Goal: Entertainment & Leisure: Browse casually

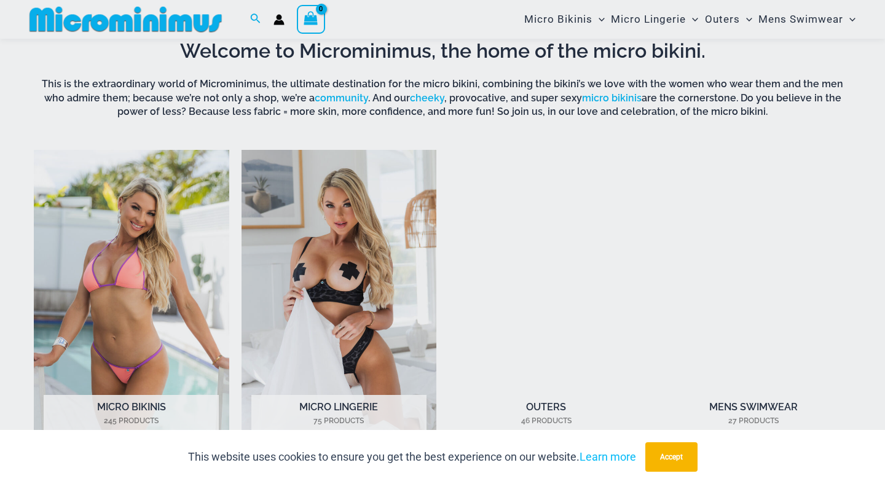
scroll to position [785, 0]
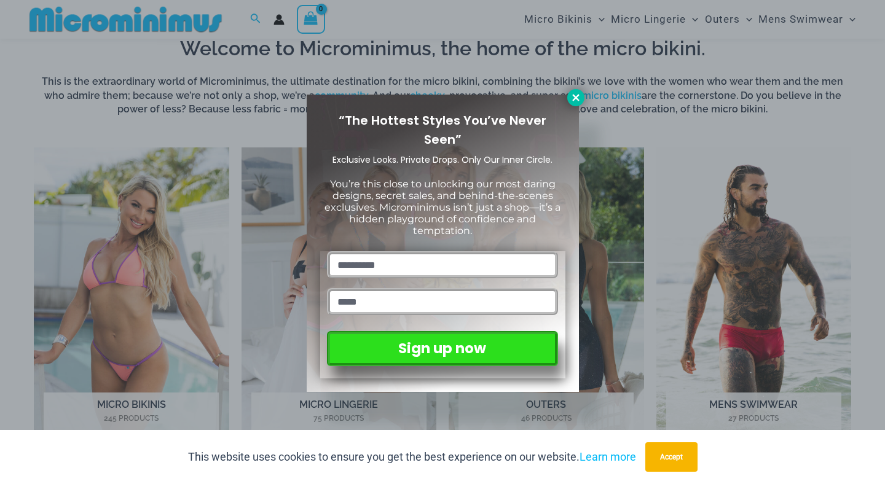
click at [570, 94] on icon at bounding box center [575, 97] width 11 height 11
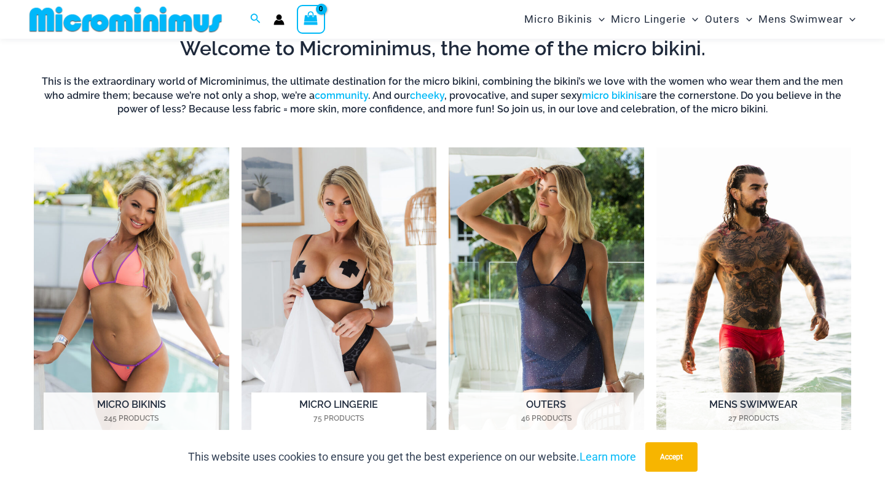
click at [352, 240] on img "Visit product category Micro Lingerie" at bounding box center [338, 298] width 195 height 302
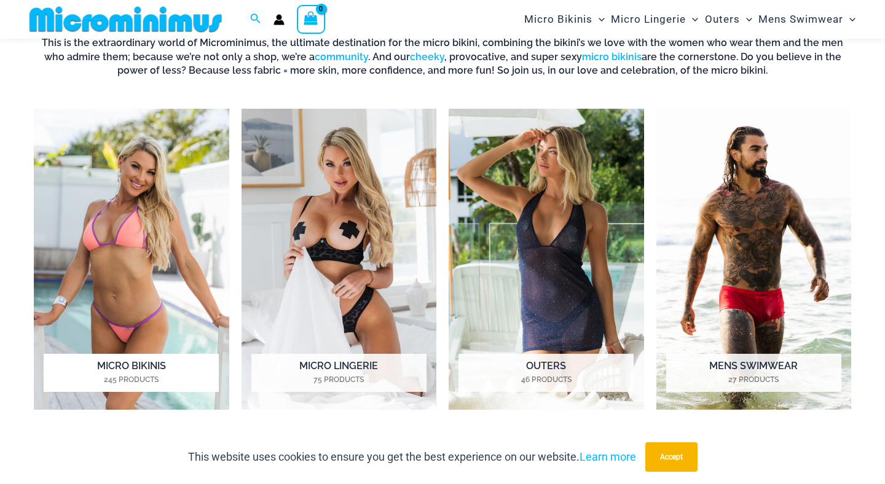
scroll to position [846, 0]
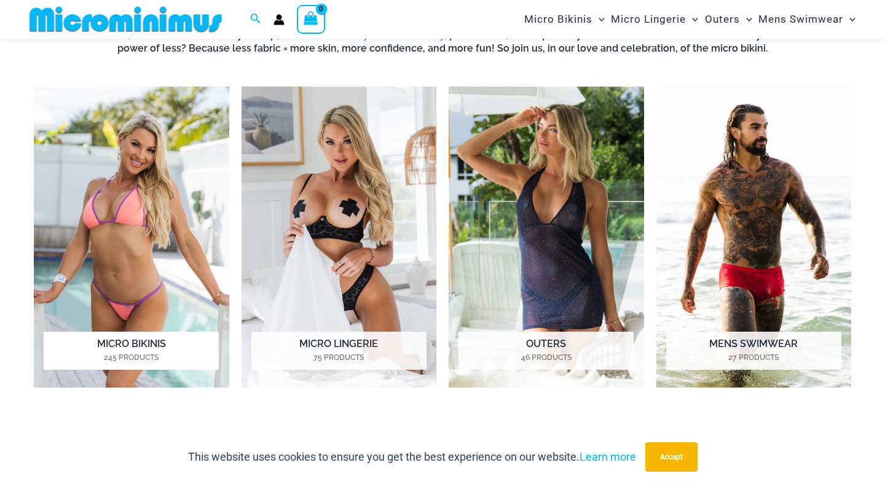
click at [148, 214] on img "Visit product category Micro Bikinis" at bounding box center [131, 238] width 195 height 302
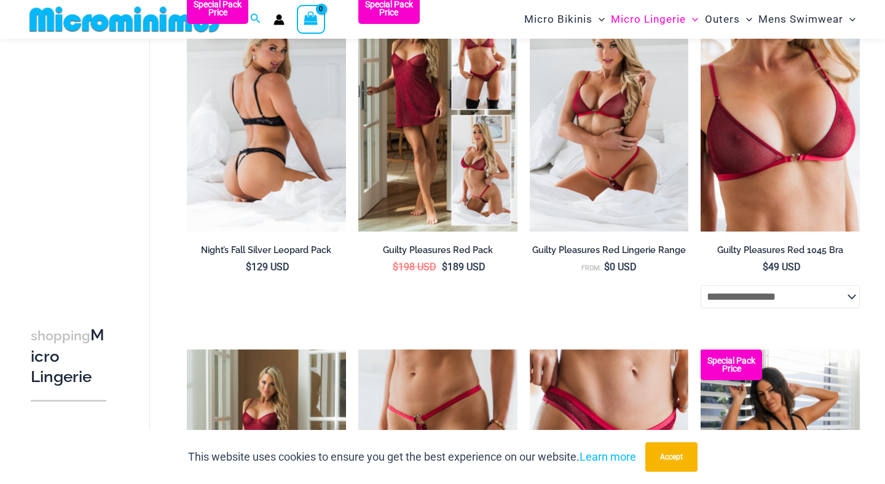
scroll to position [157, 0]
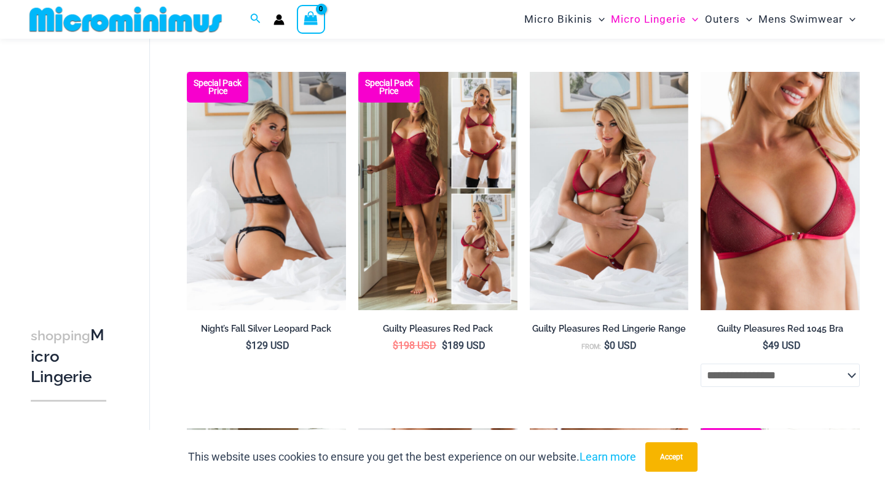
click at [248, 168] on img at bounding box center [266, 191] width 159 height 238
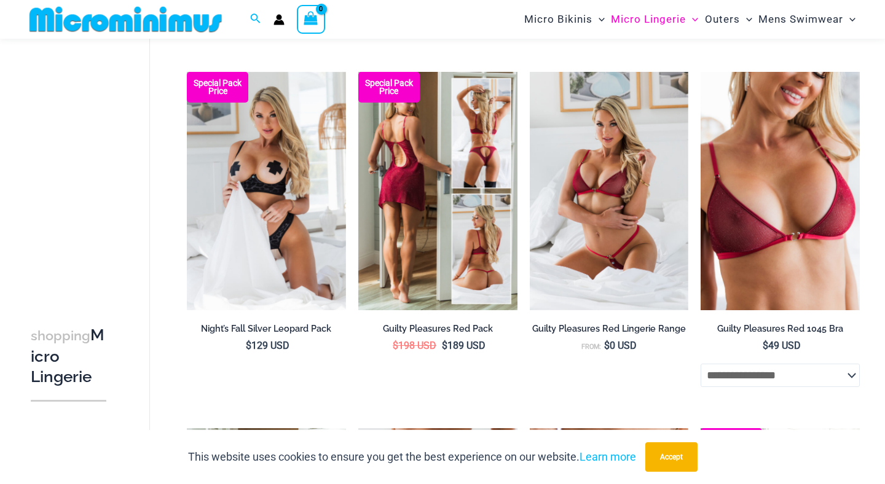
click at [408, 281] on img at bounding box center [437, 191] width 159 height 238
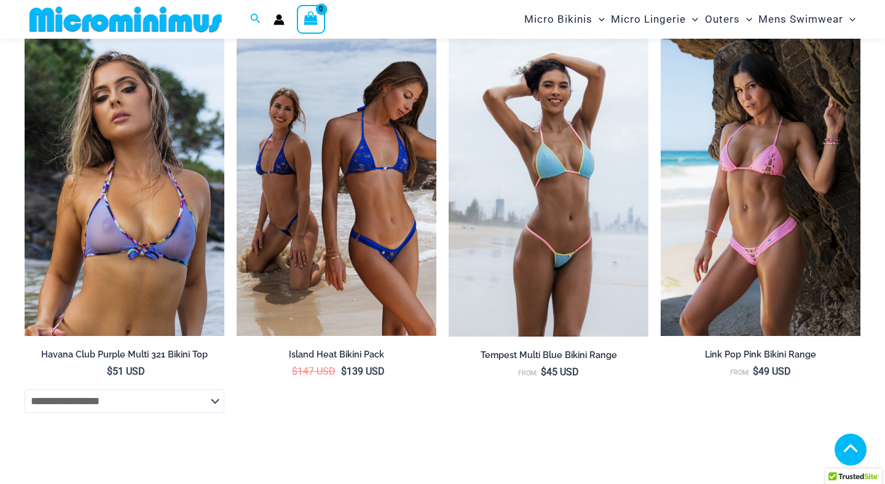
scroll to position [4234, 0]
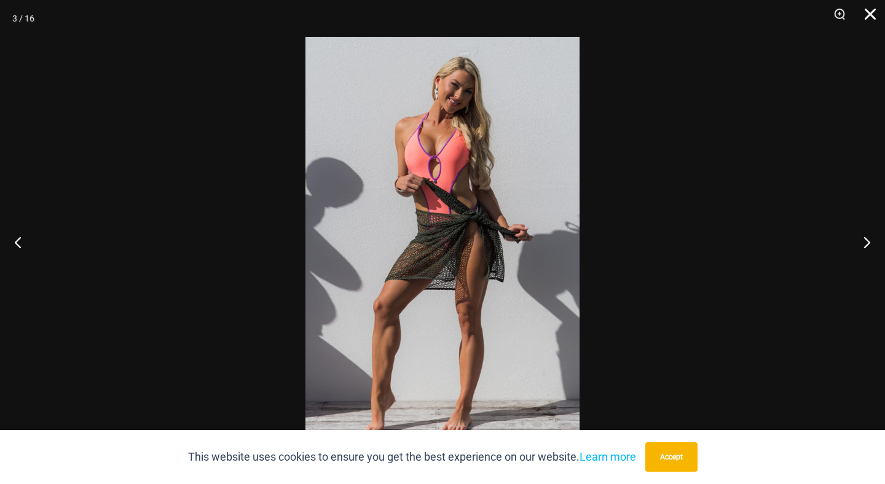
click at [870, 15] on button "Close" at bounding box center [865, 18] width 31 height 37
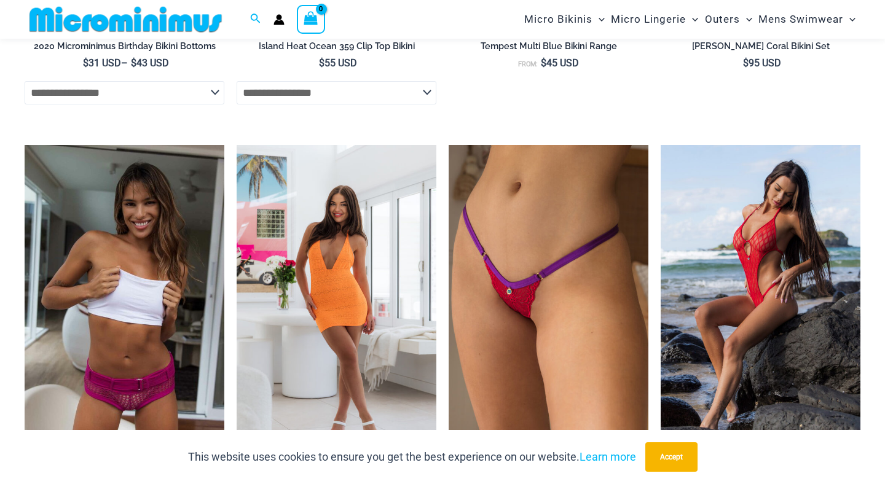
scroll to position [4421, 0]
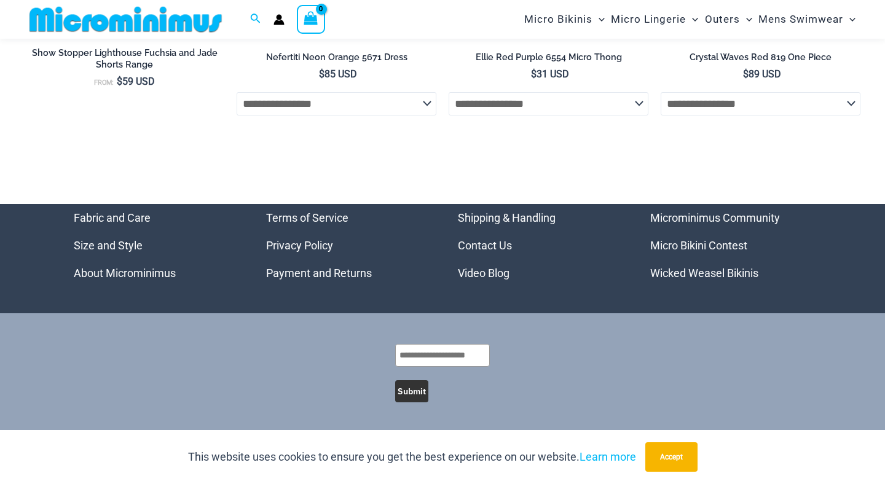
click at [469, 273] on link "Video Blog" at bounding box center [484, 273] width 52 height 13
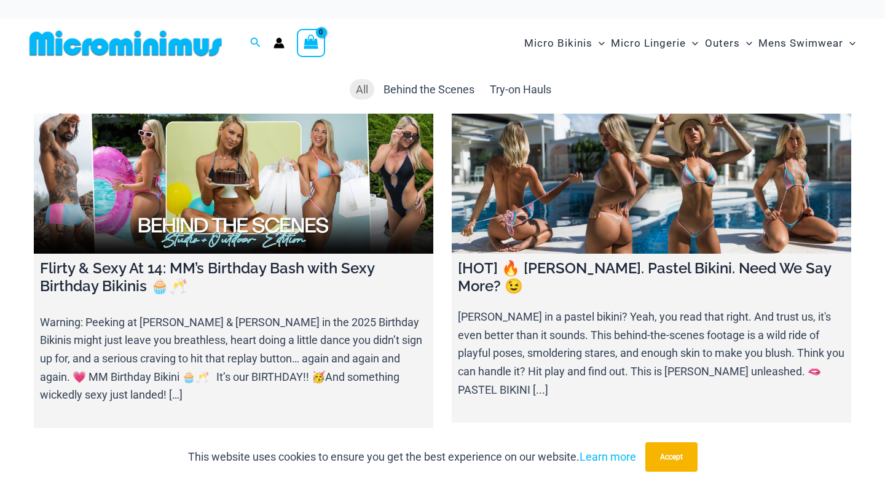
click at [271, 167] on link at bounding box center [233, 184] width 399 height 140
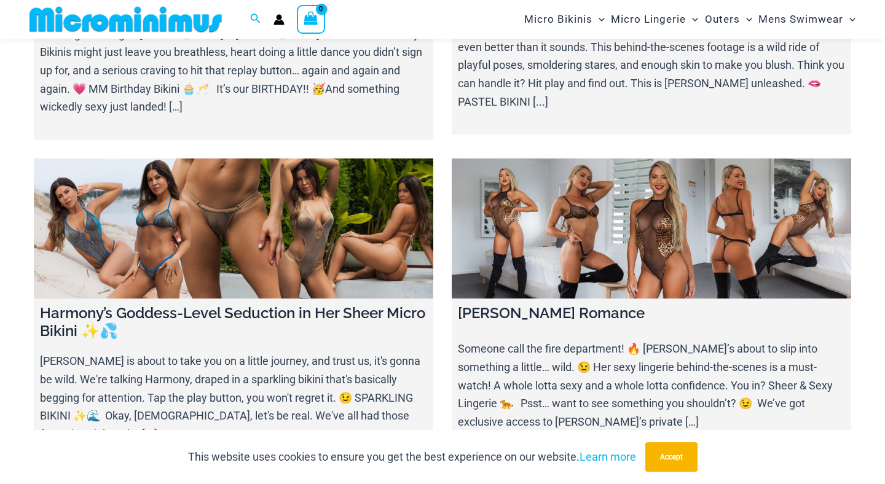
scroll to position [320, 0]
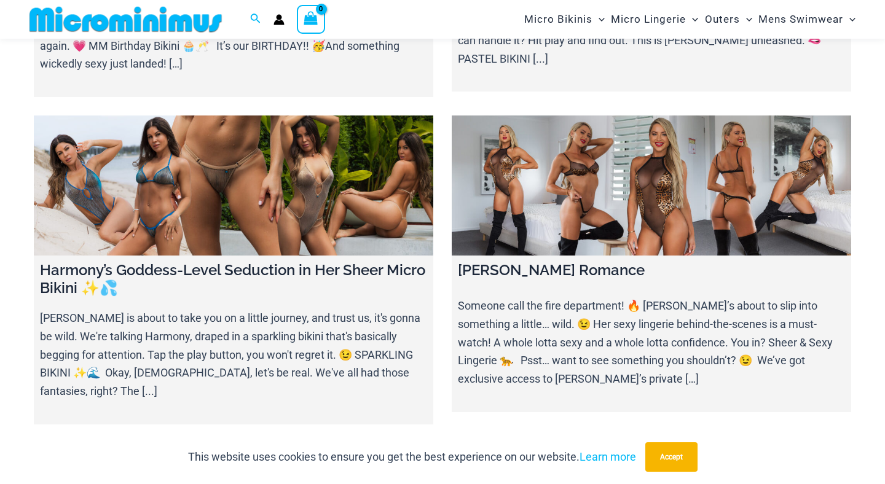
click at [525, 180] on link at bounding box center [651, 186] width 399 height 140
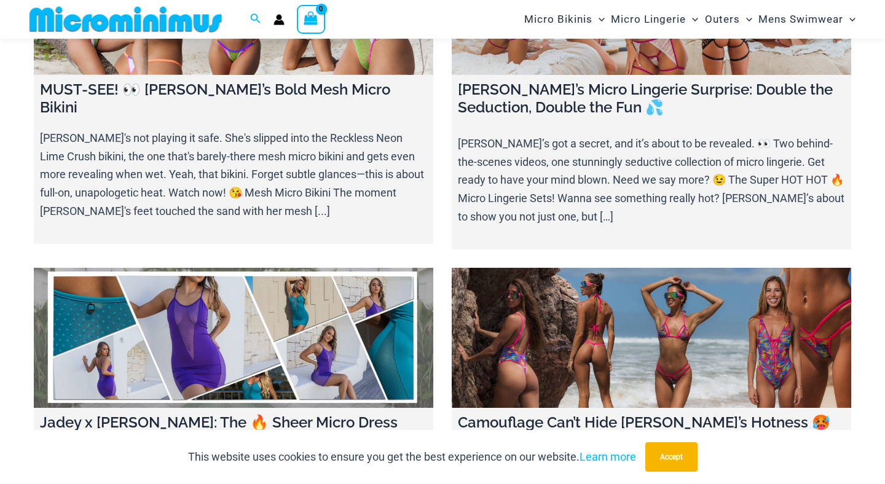
scroll to position [971, 0]
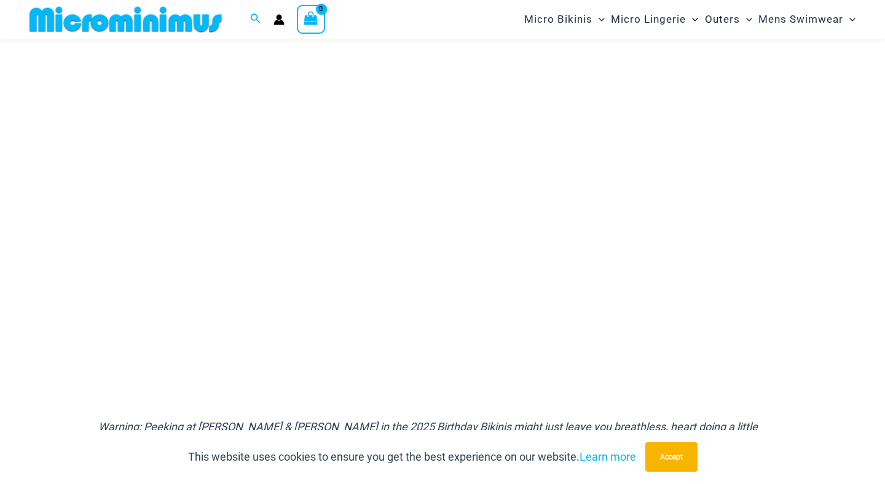
scroll to position [148, 0]
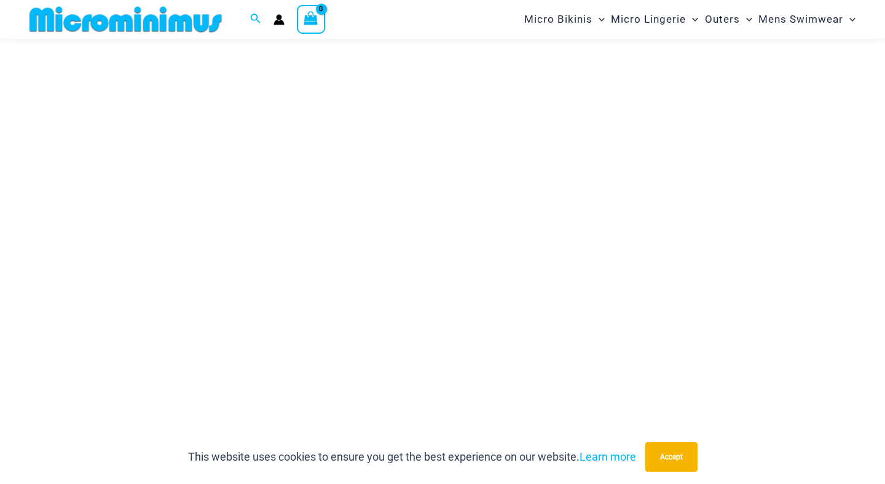
scroll to position [167, 0]
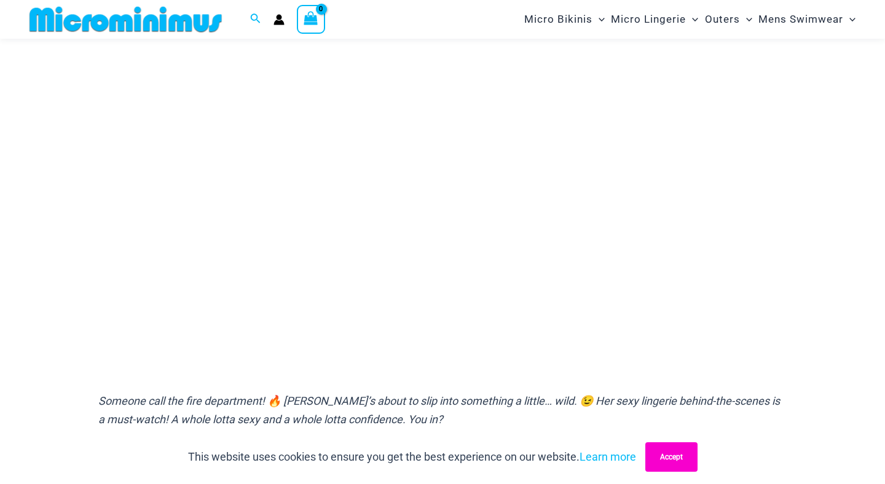
click at [679, 465] on button "Accept" at bounding box center [671, 456] width 52 height 29
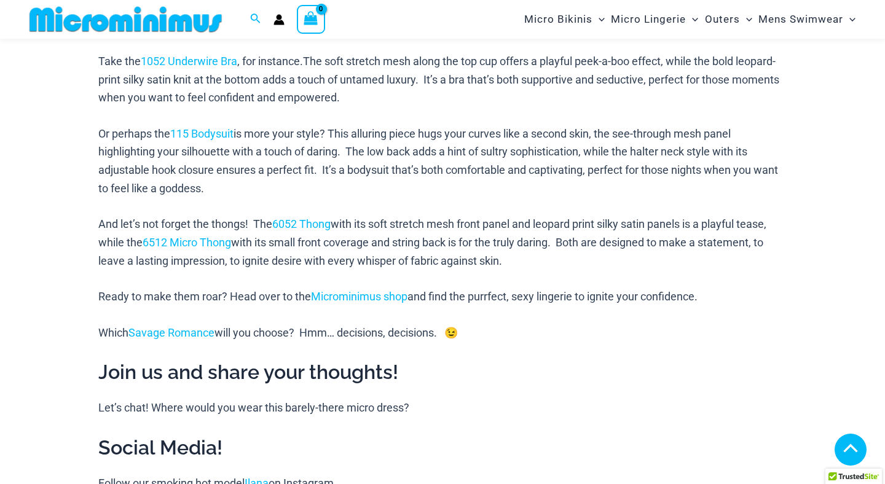
scroll to position [1292, 0]
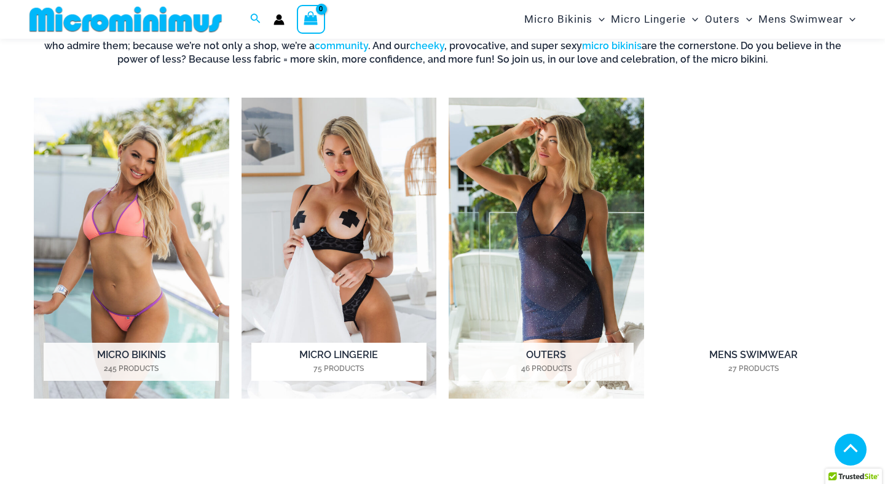
scroll to position [3158, 0]
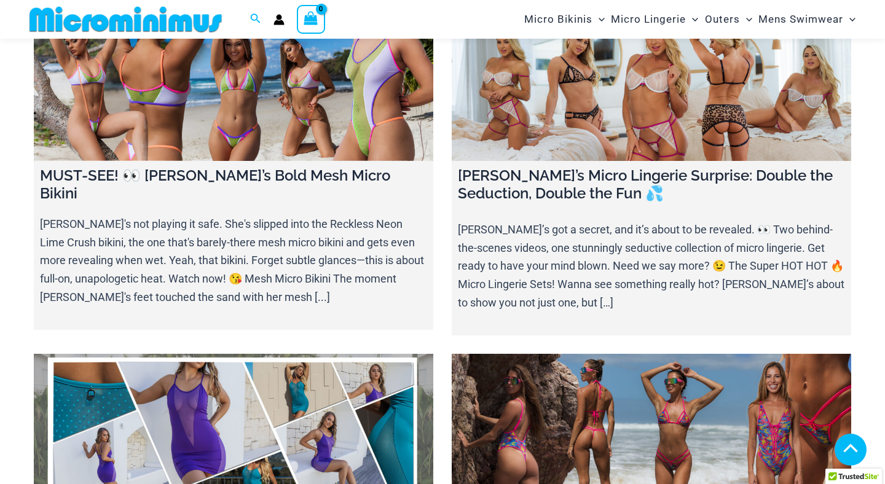
scroll to position [739, 0]
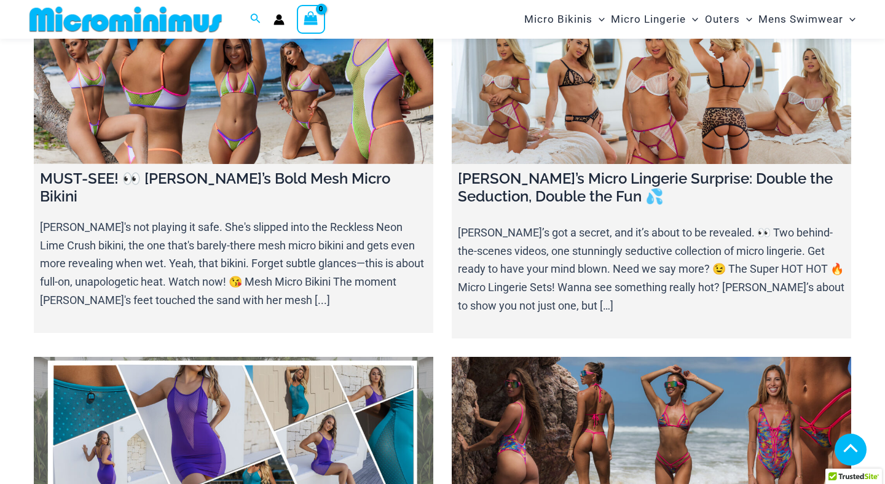
click at [541, 100] on link at bounding box center [651, 95] width 399 height 140
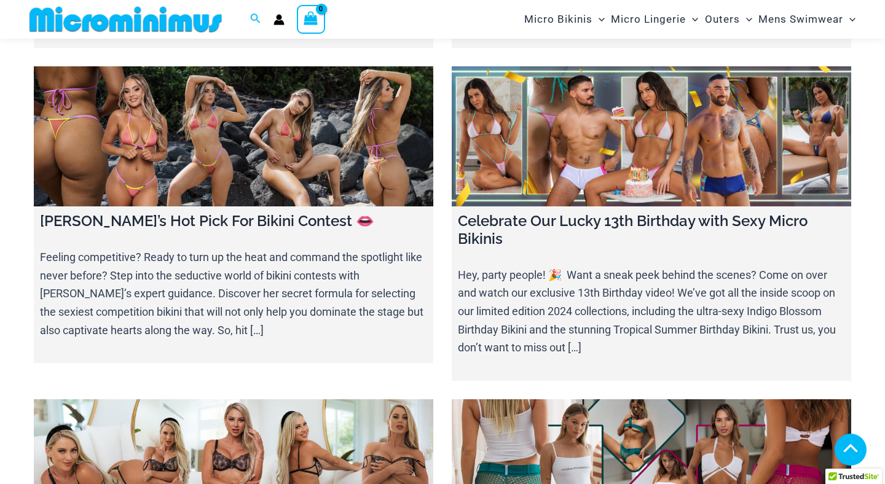
scroll to position [3543, 0]
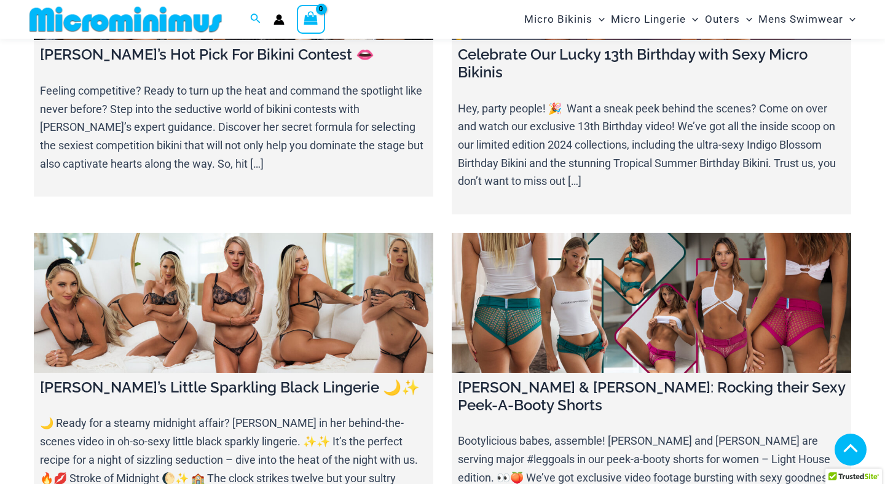
click at [219, 276] on link at bounding box center [233, 303] width 399 height 140
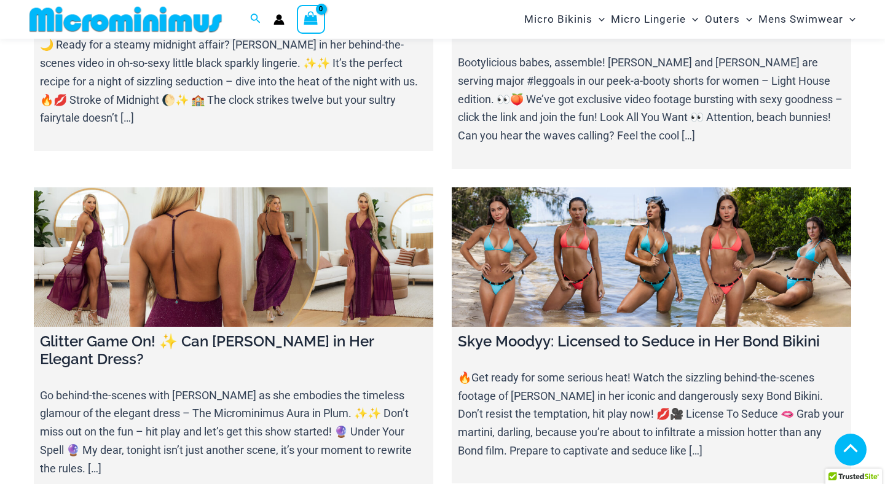
scroll to position [3925, 0]
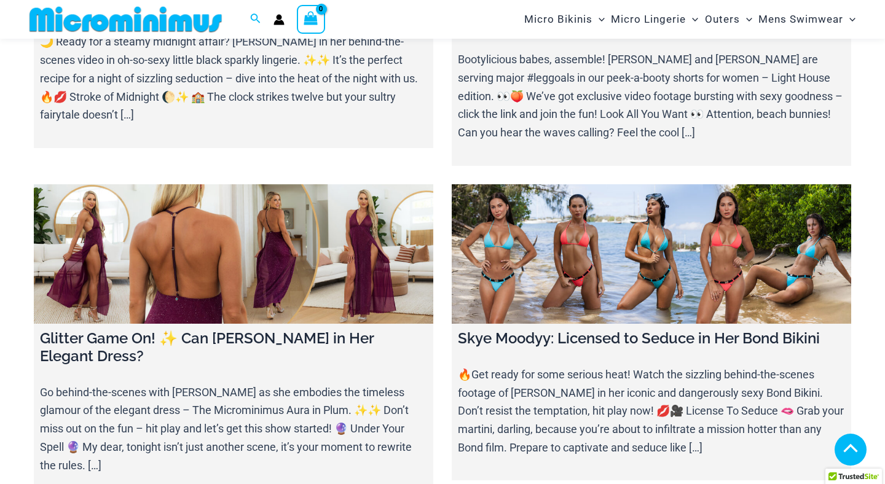
click at [181, 184] on link at bounding box center [233, 254] width 399 height 140
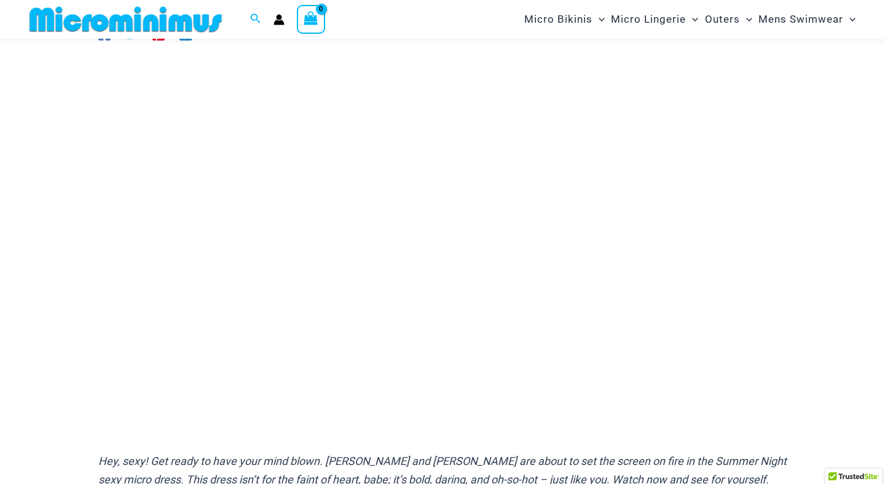
scroll to position [117, 0]
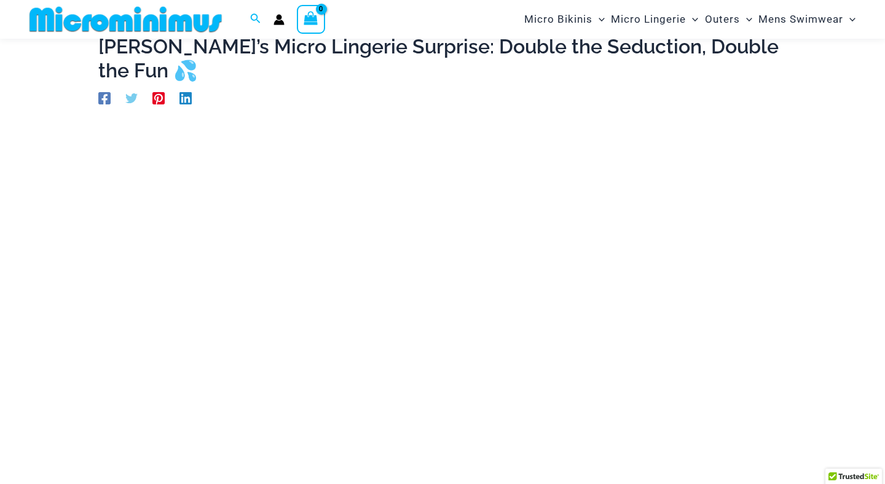
scroll to position [93, 0]
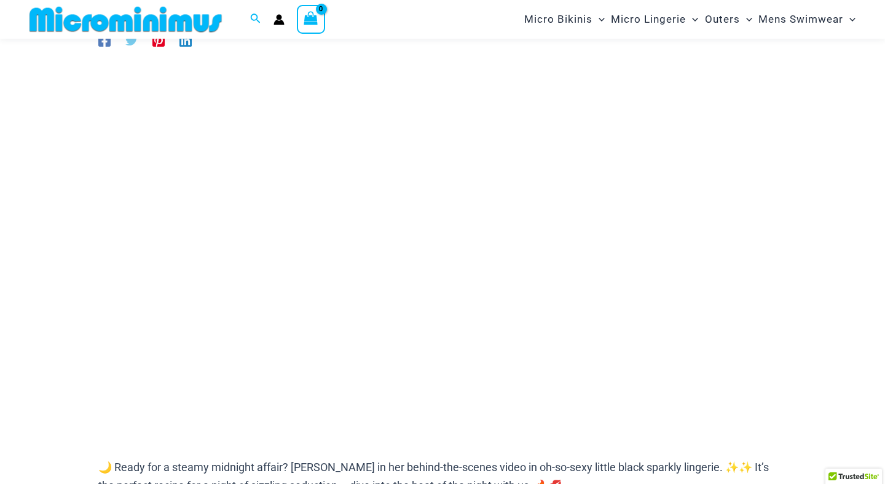
scroll to position [103, 0]
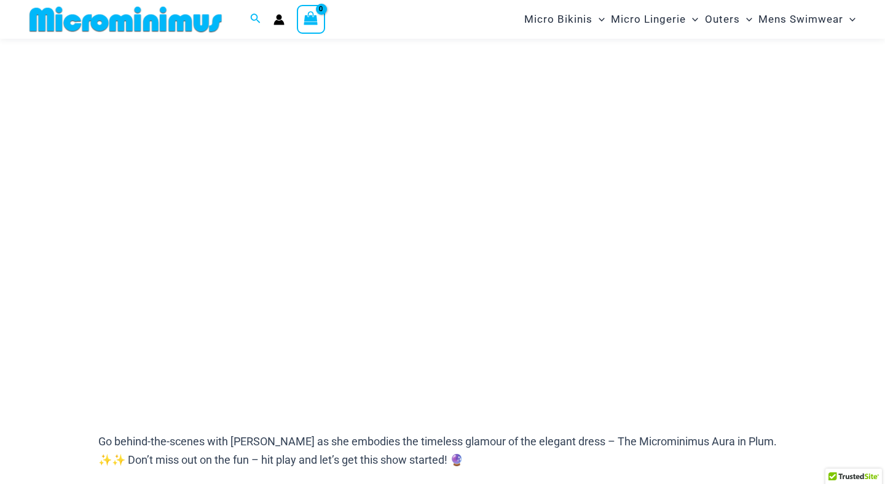
scroll to position [143, 0]
